Goal: Navigation & Orientation: Find specific page/section

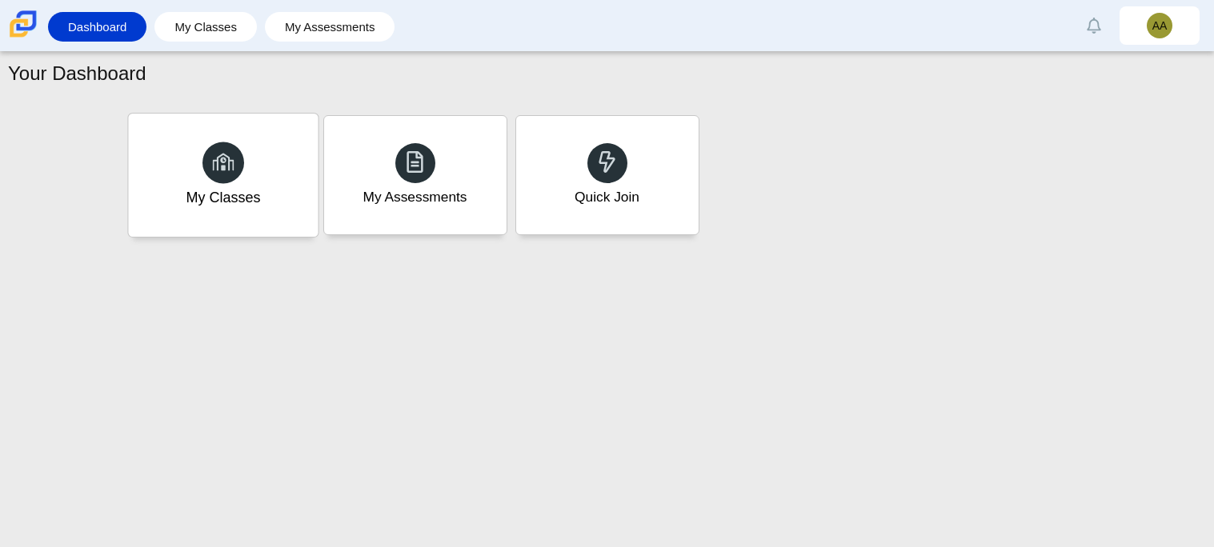
click at [291, 182] on div "My Classes" at bounding box center [223, 175] width 190 height 123
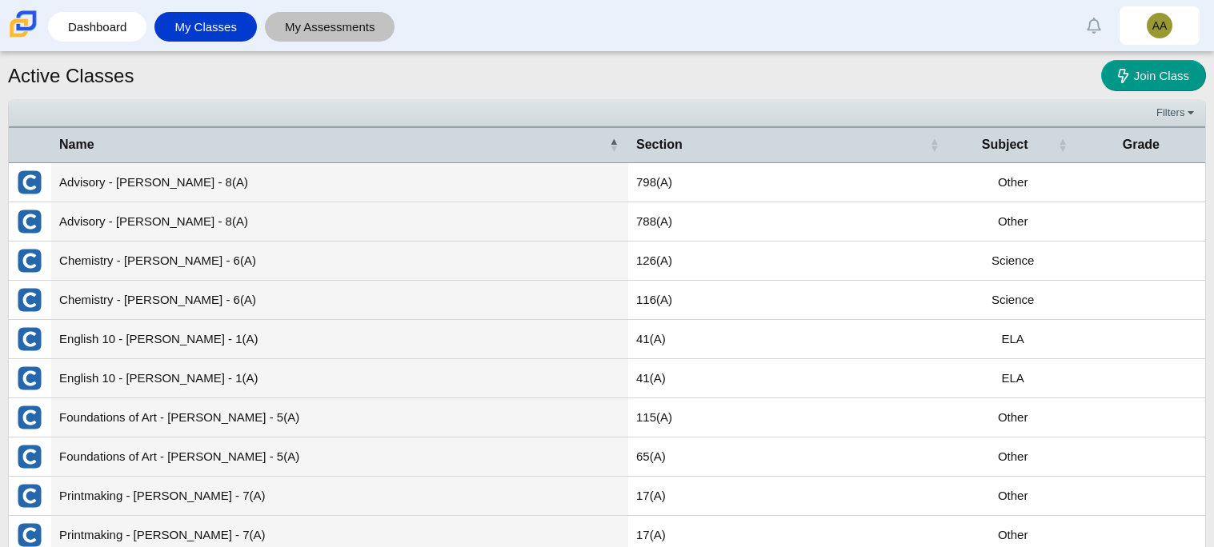
click at [339, 23] on link "My Assessments" at bounding box center [330, 27] width 114 height 30
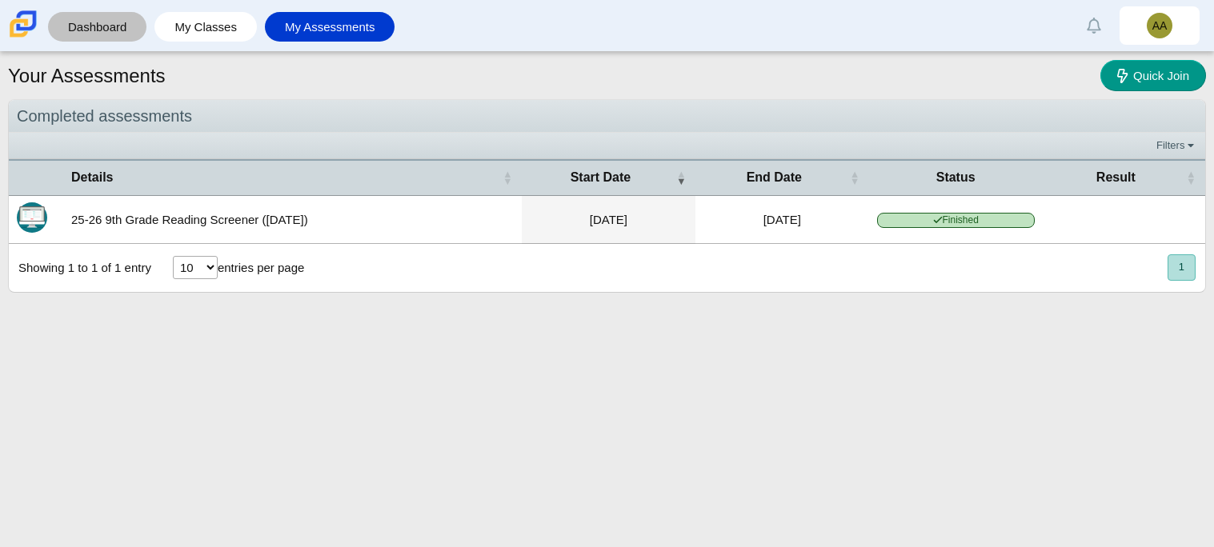
click at [102, 27] on link "Dashboard" at bounding box center [97, 27] width 82 height 30
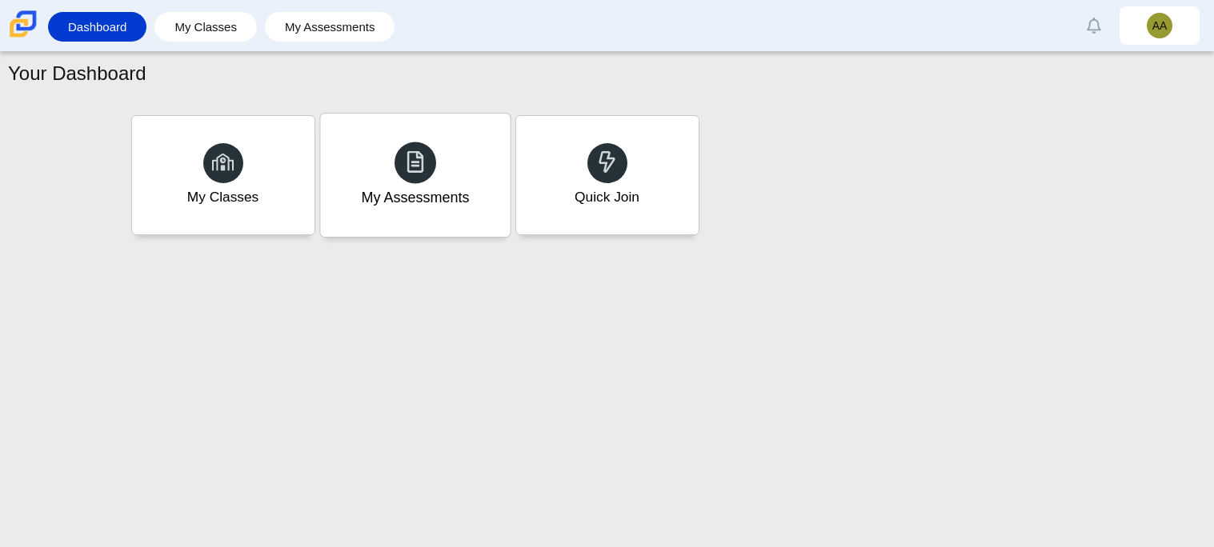
click at [459, 171] on div "My Assessments" at bounding box center [415, 175] width 190 height 123
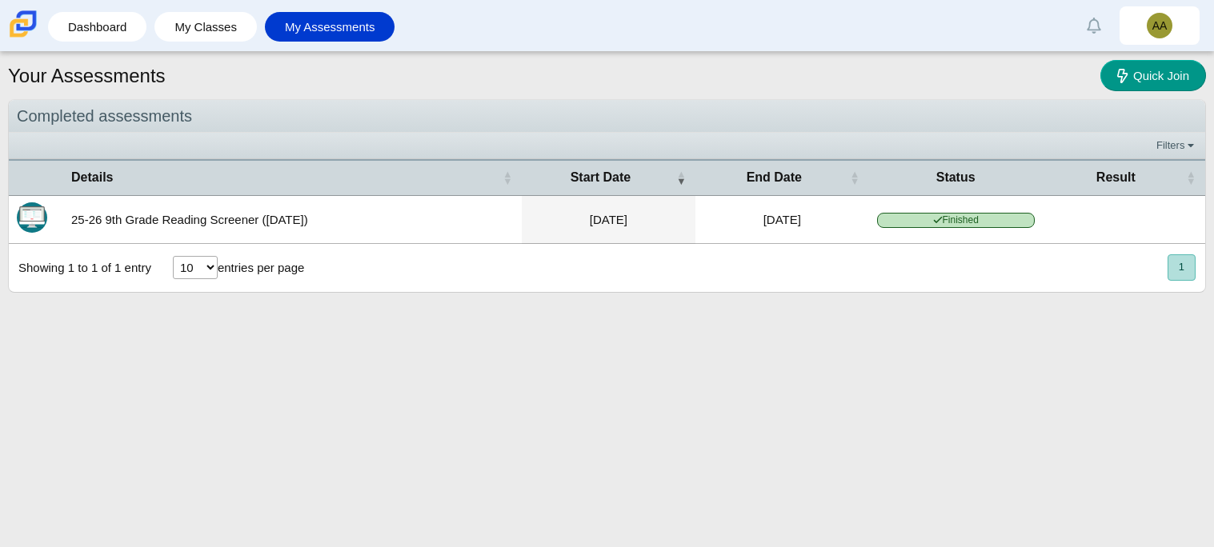
click at [1173, 157] on div "Filters Show only: Loading…" at bounding box center [607, 146] width 1196 height 26
click at [1168, 152] on link "Filters" at bounding box center [1176, 146] width 49 height 16
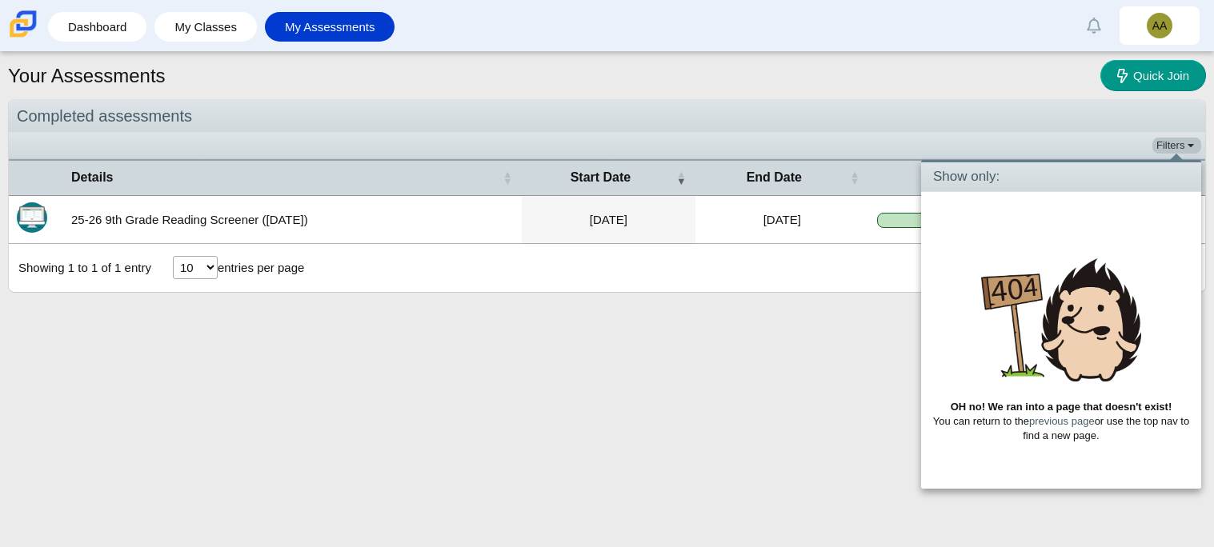
click at [1164, 152] on link "Filters" at bounding box center [1176, 146] width 49 height 16
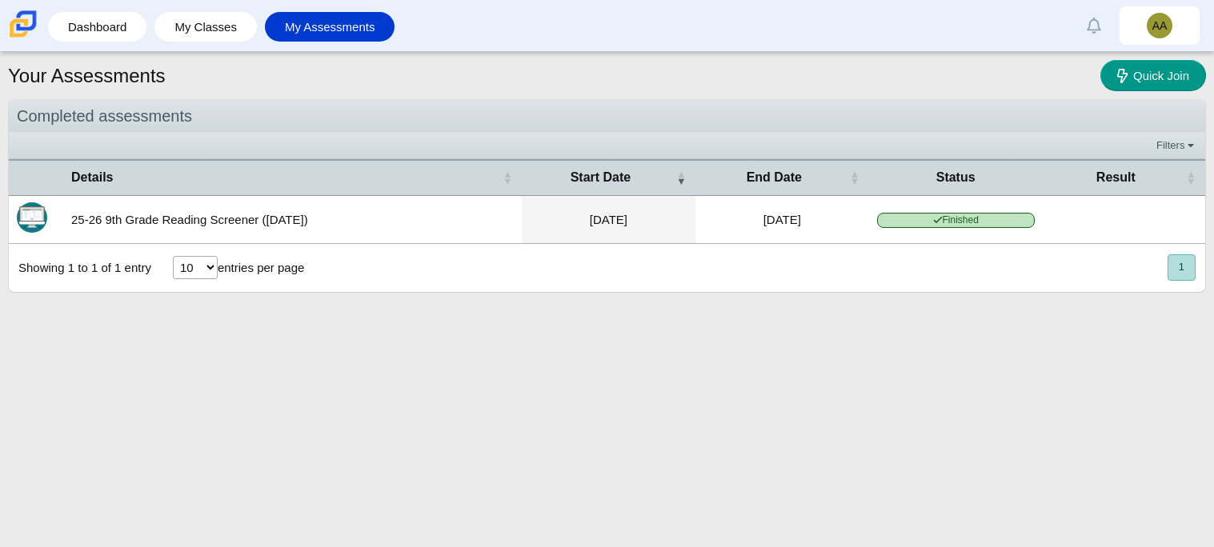
click at [153, 32] on li "Dashboard" at bounding box center [101, 27] width 106 height 36
click at [161, 32] on div "My Classes" at bounding box center [205, 27] width 102 height 30
click at [190, 30] on link "My Classes" at bounding box center [205, 27] width 86 height 30
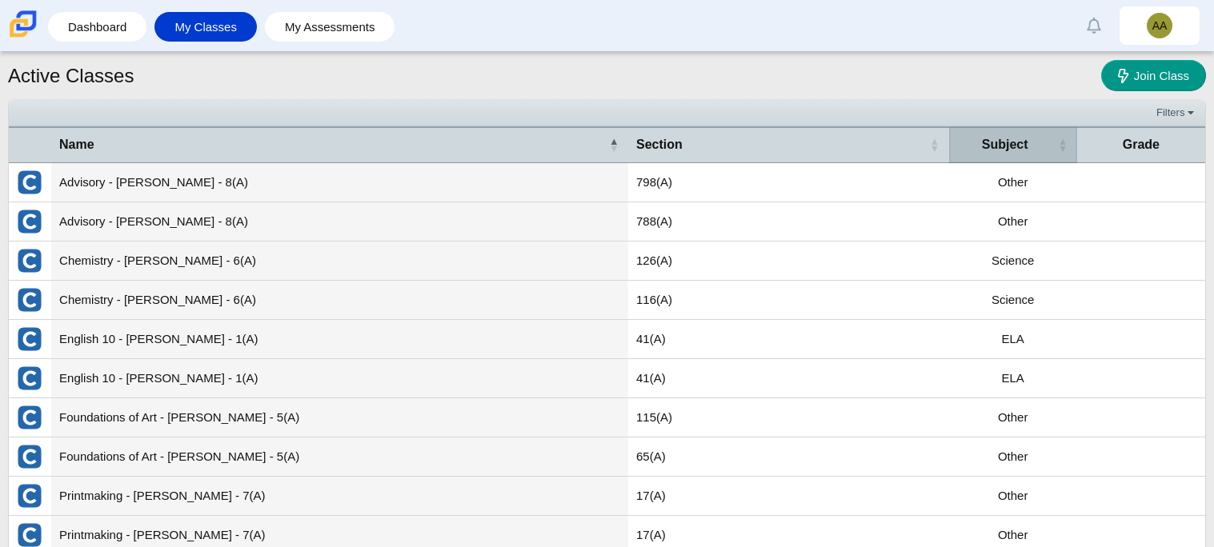
click at [1034, 153] on div "Subject" at bounding box center [1005, 145] width 96 height 18
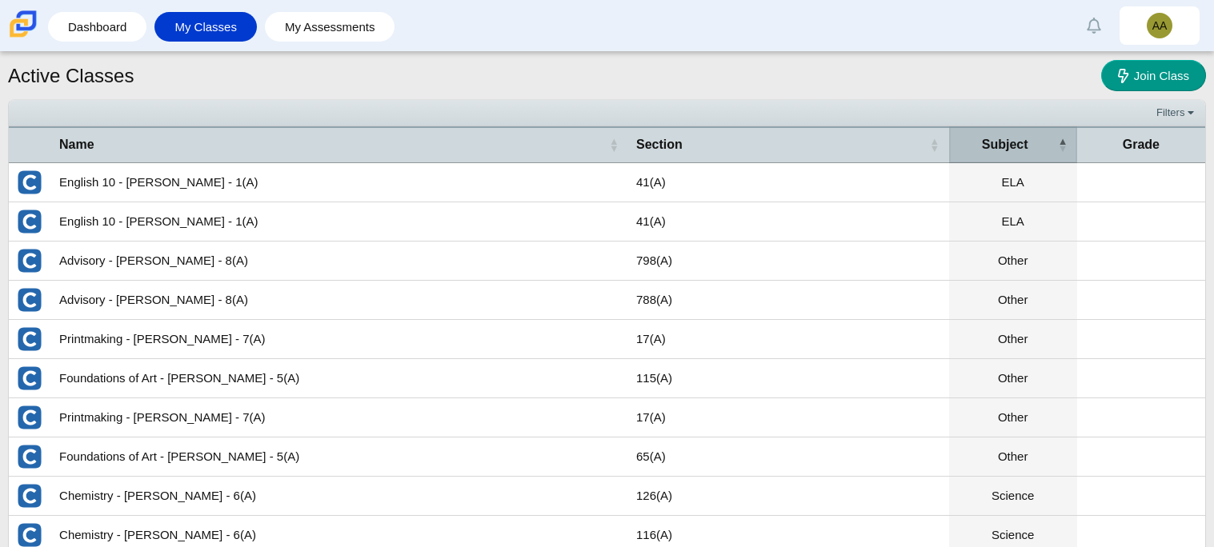
scroll to position [57, 0]
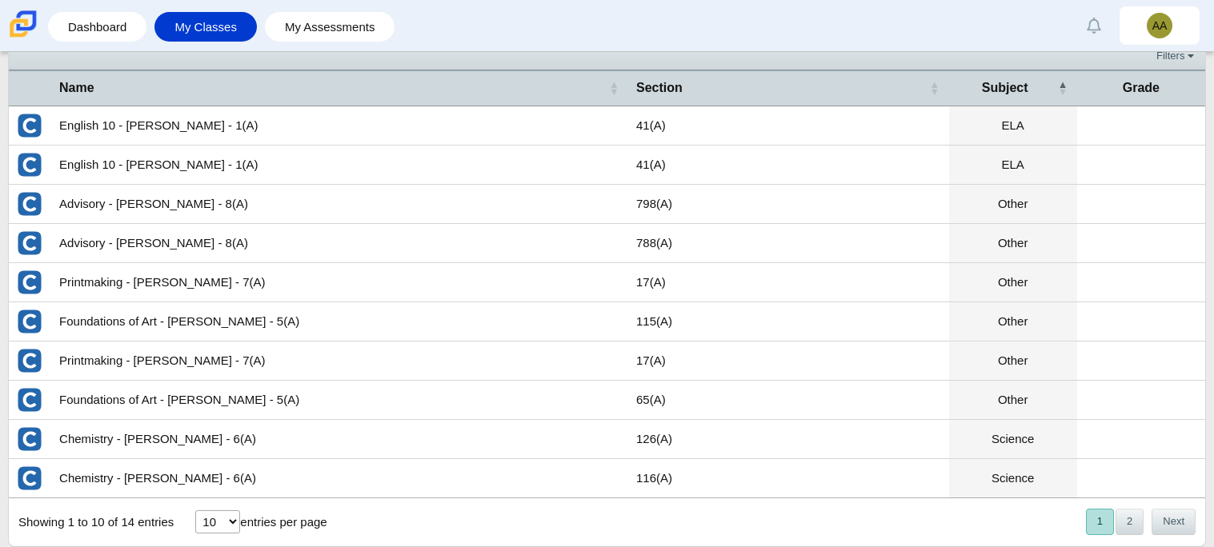
click at [221, 523] on select "10 25 50 100" at bounding box center [217, 522] width 45 height 23
click at [86, 32] on link "Dashboard" at bounding box center [97, 27] width 82 height 30
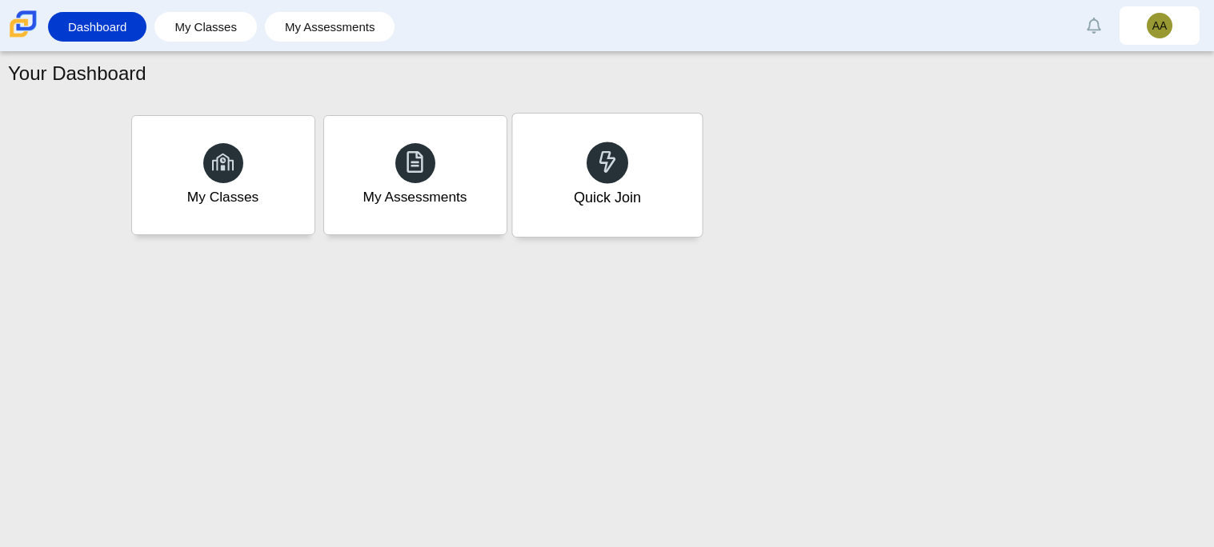
click at [606, 178] on div at bounding box center [608, 163] width 42 height 42
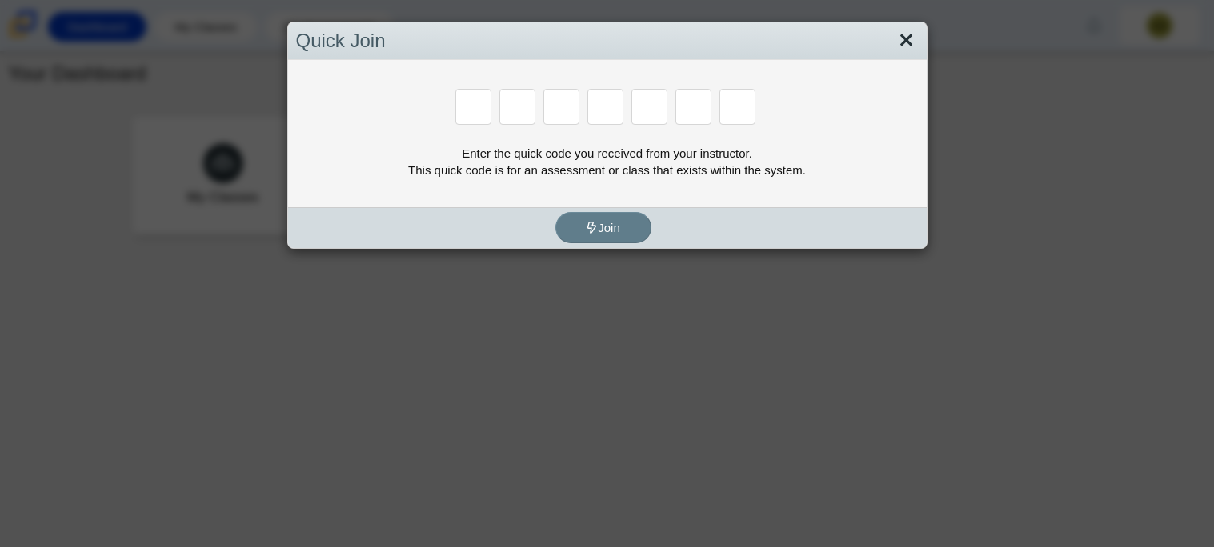
click at [916, 41] on link "Close" at bounding box center [906, 40] width 25 height 27
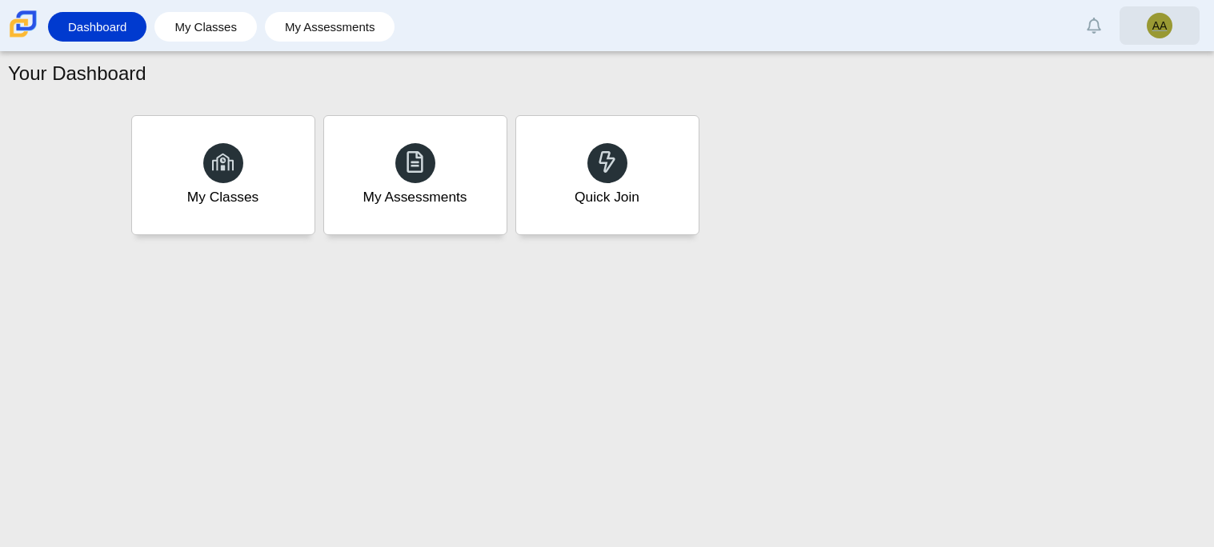
click at [1157, 22] on span "AA" at bounding box center [1159, 25] width 15 height 11
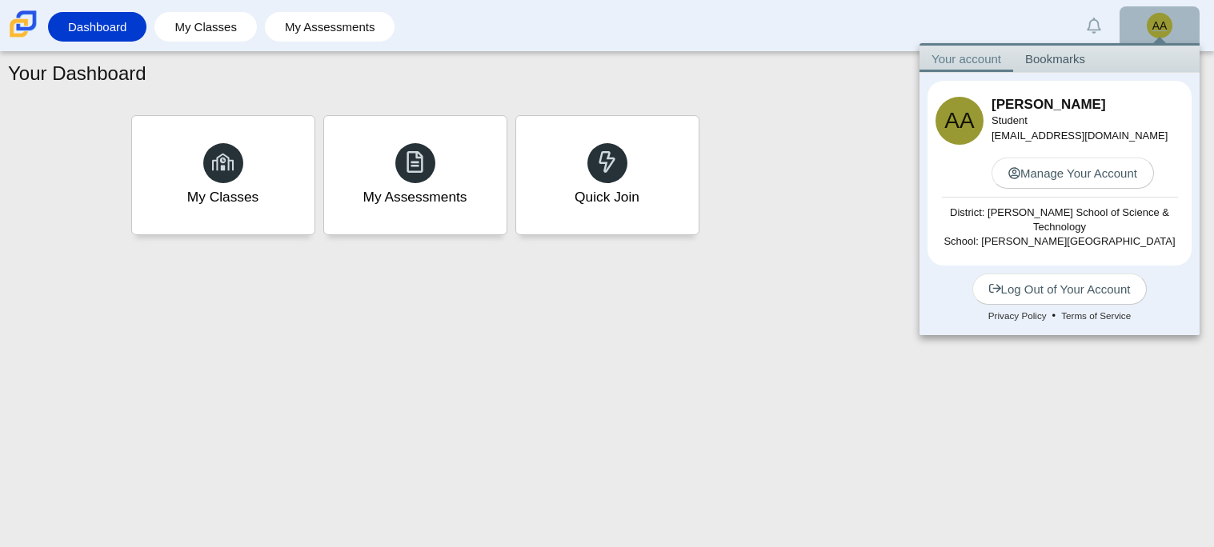
click at [1157, 23] on span "AA" at bounding box center [1159, 25] width 15 height 11
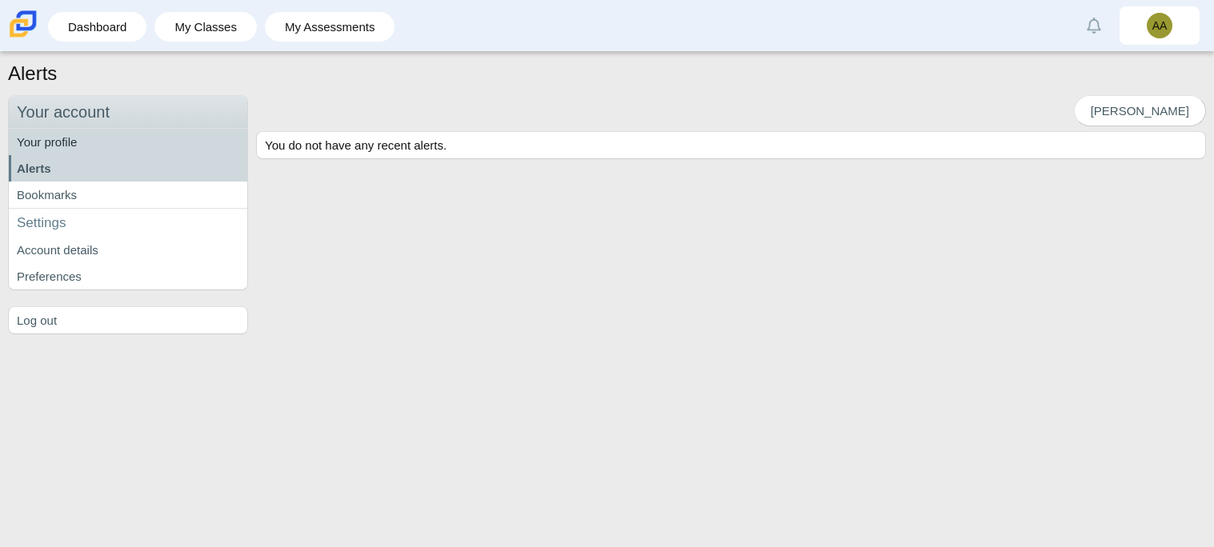
click at [125, 134] on link "Your profile" at bounding box center [128, 142] width 238 height 26
